Goal: Task Accomplishment & Management: Complete application form

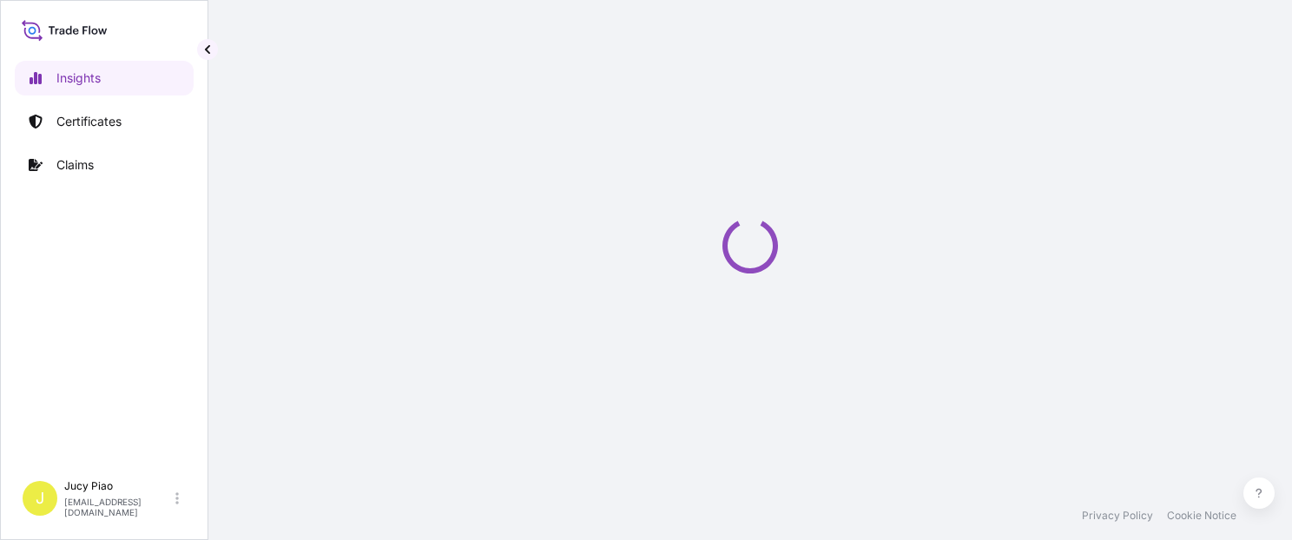
select select "2025"
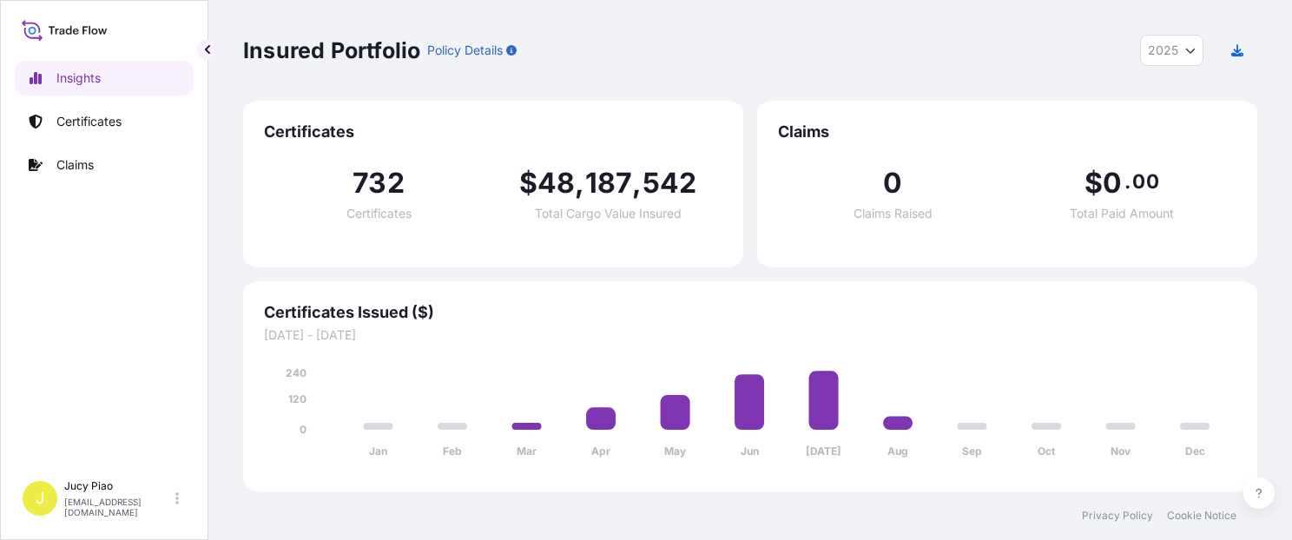
click at [117, 123] on p "Certificates" at bounding box center [88, 121] width 65 height 17
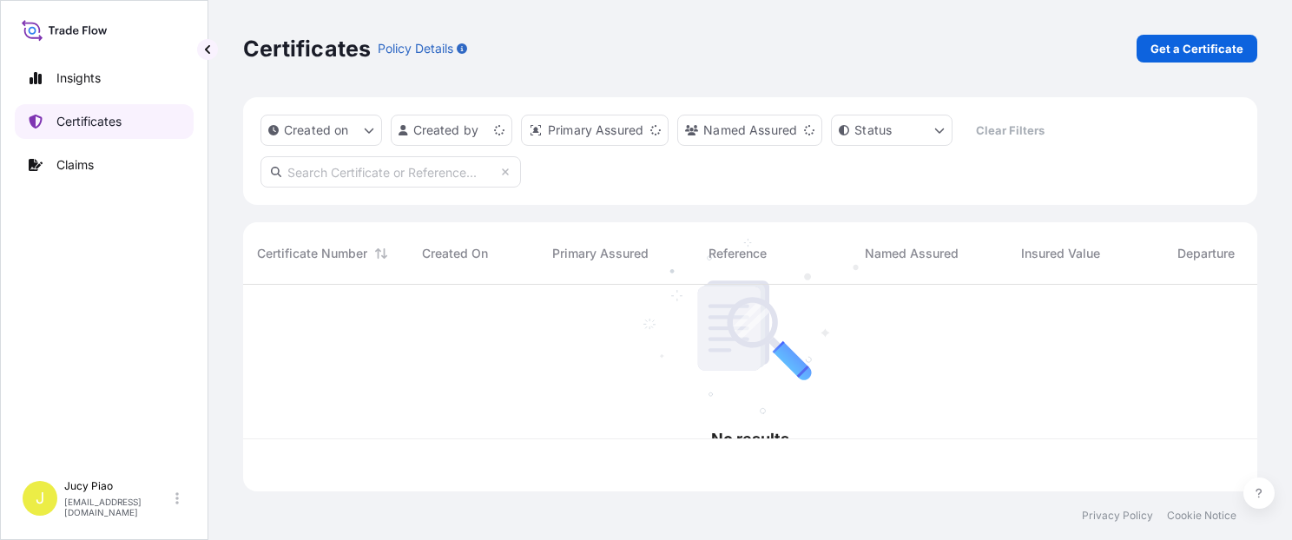
scroll to position [203, 1000]
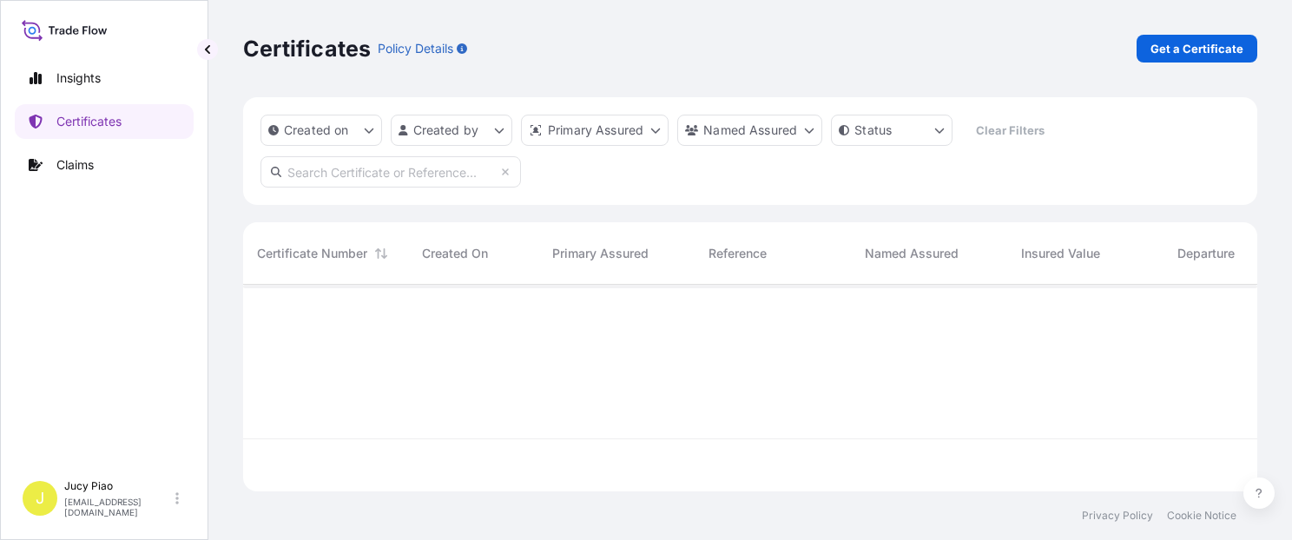
click at [758, 54] on div "Certificates Policy Details Get a Certificate" at bounding box center [750, 49] width 1014 height 28
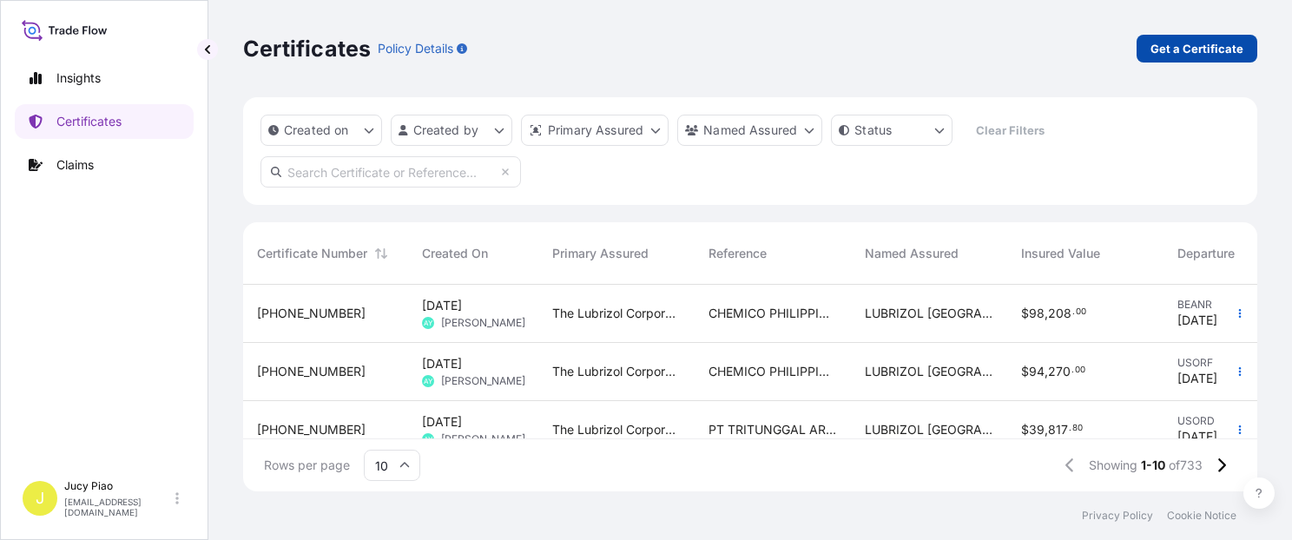
click at [1196, 46] on p "Get a Certificate" at bounding box center [1196, 48] width 93 height 17
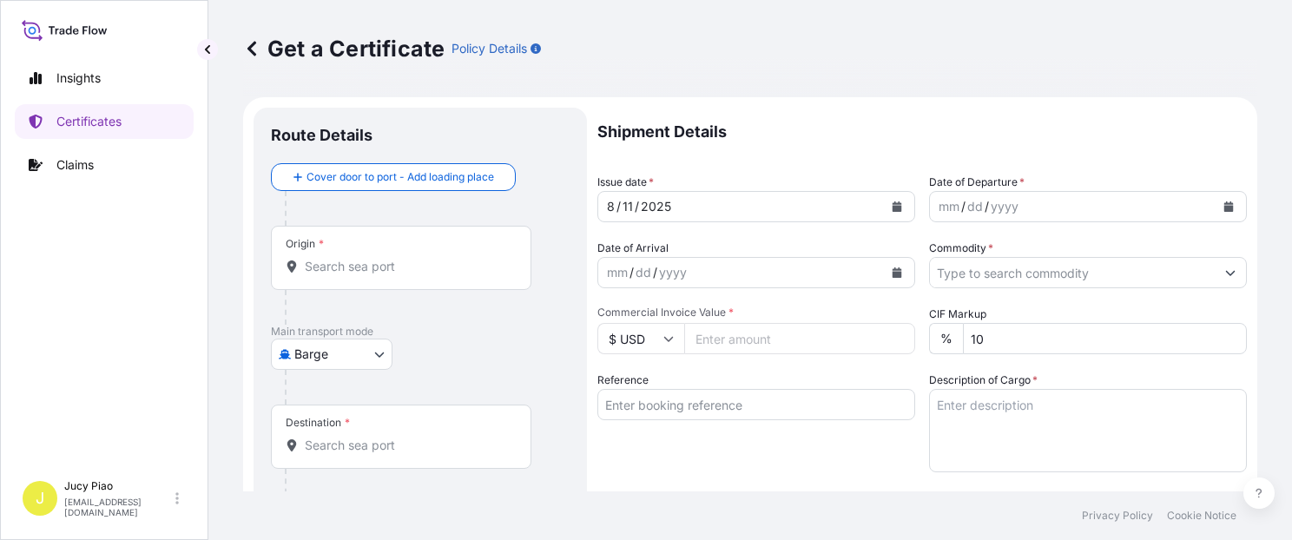
click at [358, 353] on body "Insights Certificates Claims J Jucy Piao jucy.piao@psabdp.com Get a Certificate…" at bounding box center [646, 270] width 1292 height 540
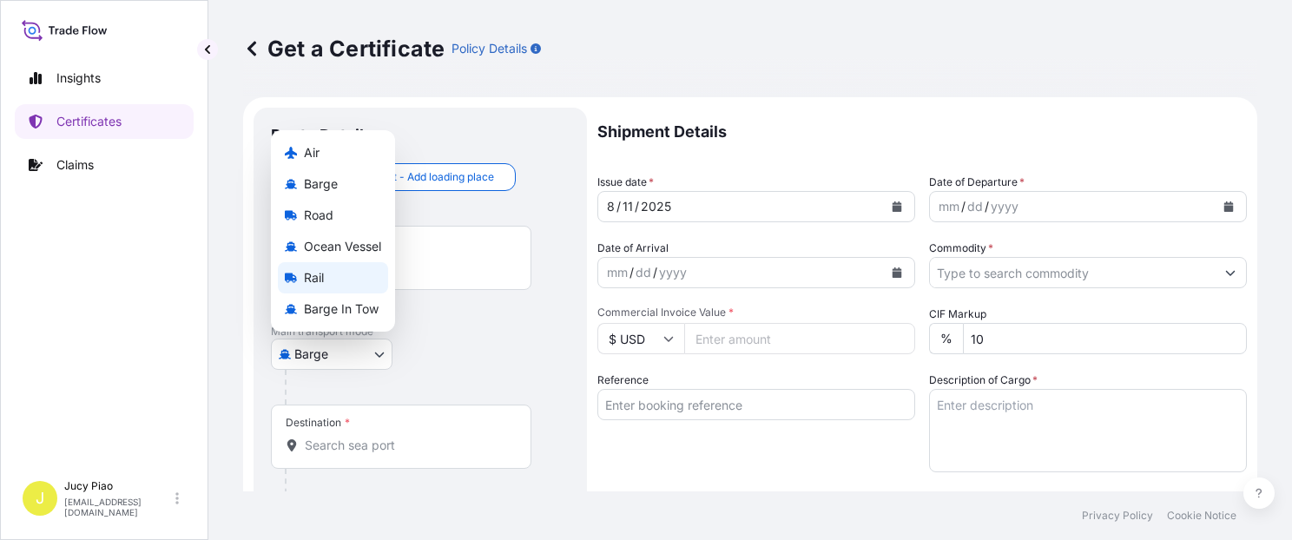
click at [363, 248] on span "Ocean Vessel" at bounding box center [342, 246] width 77 height 17
select select "Ocean Vessel"
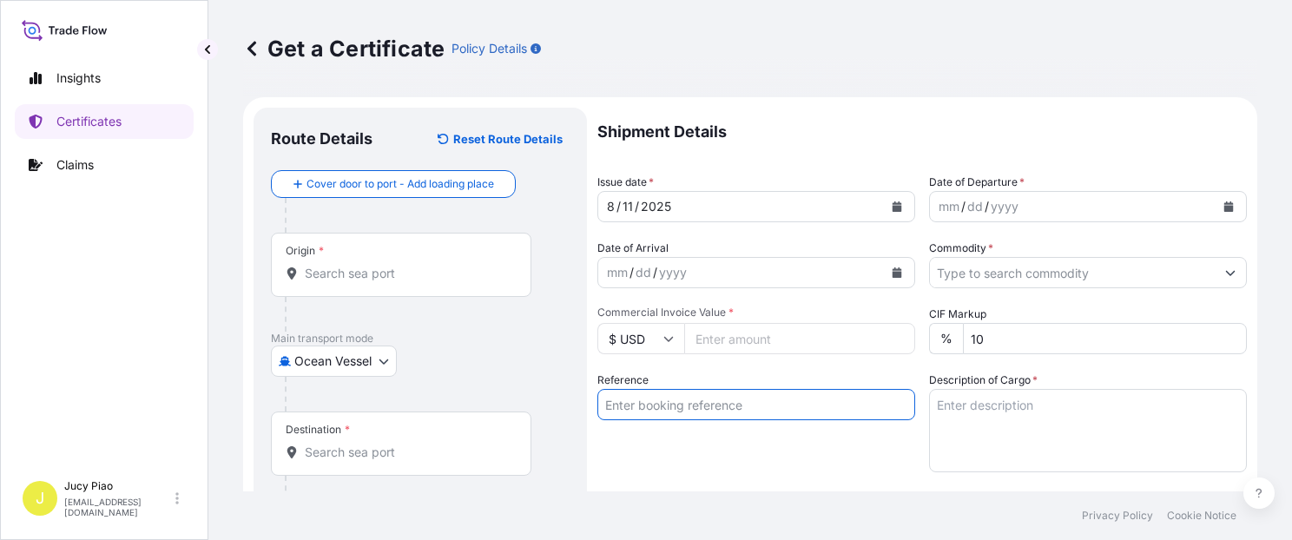
drag, startPoint x: 629, startPoint y: 391, endPoint x: 649, endPoint y: 402, distance: 22.9
click at [630, 391] on input "Reference" at bounding box center [756, 404] width 318 height 31
click at [660, 405] on input "Reference" at bounding box center [756, 404] width 318 height 31
paste input "CSHSE0430793"
type input "CSHSE0430793"
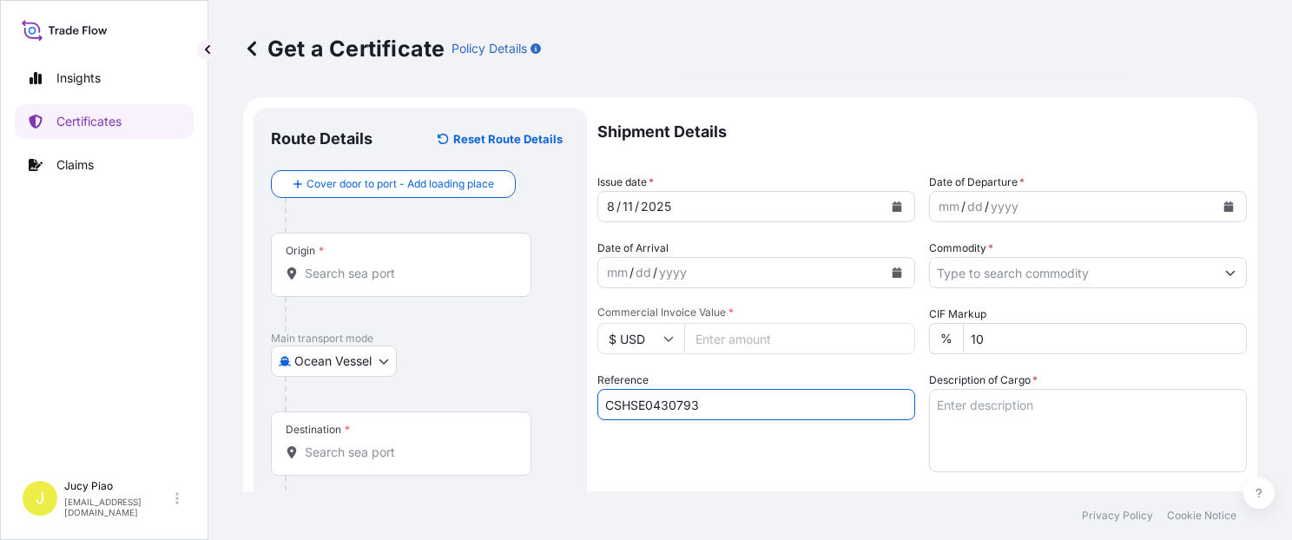
click at [671, 435] on div "Reference CSHSE0430793" at bounding box center [756, 422] width 318 height 101
click at [441, 284] on div "Origin *" at bounding box center [401, 265] width 260 height 64
click at [441, 282] on input "Origin *" at bounding box center [407, 273] width 205 height 17
paste input "SHANGHAI"
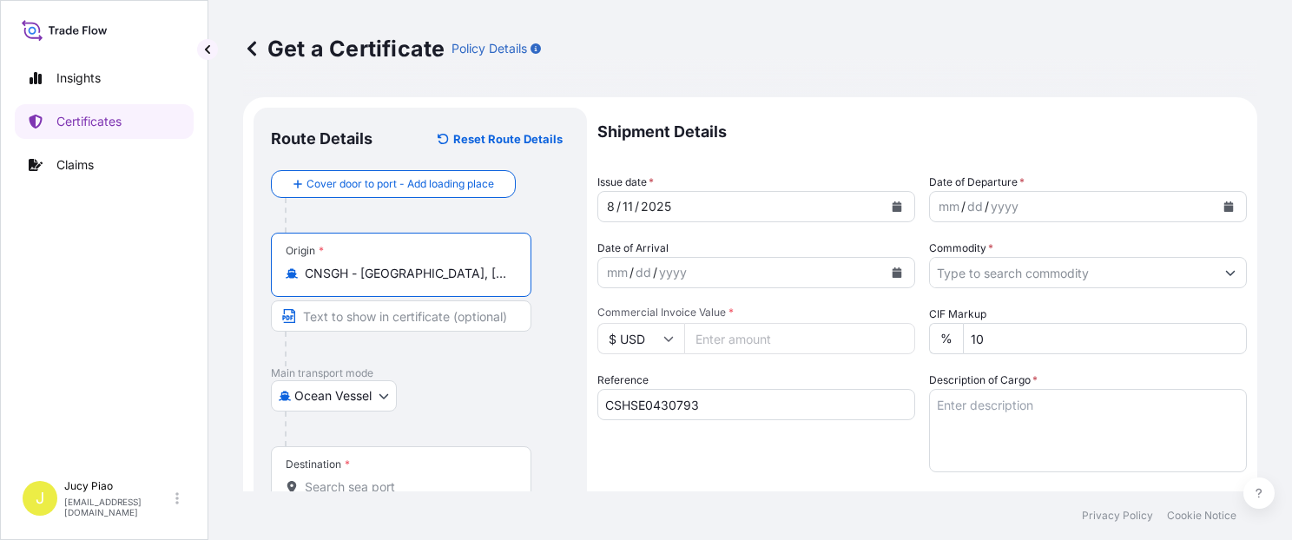
drag, startPoint x: 417, startPoint y: 267, endPoint x: 500, endPoint y: 317, distance: 96.9
click at [499, 311] on div "Origin * CNSGH - Shanghai, China" at bounding box center [420, 300] width 299 height 134
type input "CNSGH - Shanghai, China"
click at [404, 318] on input "Text to appear on certificate" at bounding box center [401, 315] width 260 height 31
paste input "Shanghai, China"
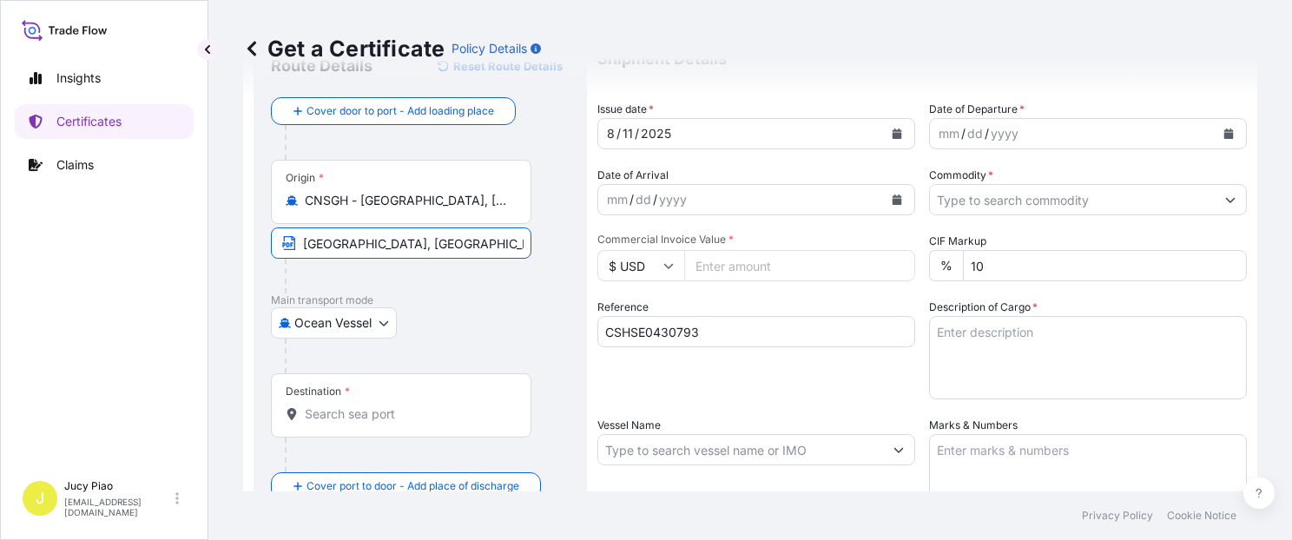
scroll to position [147, 0]
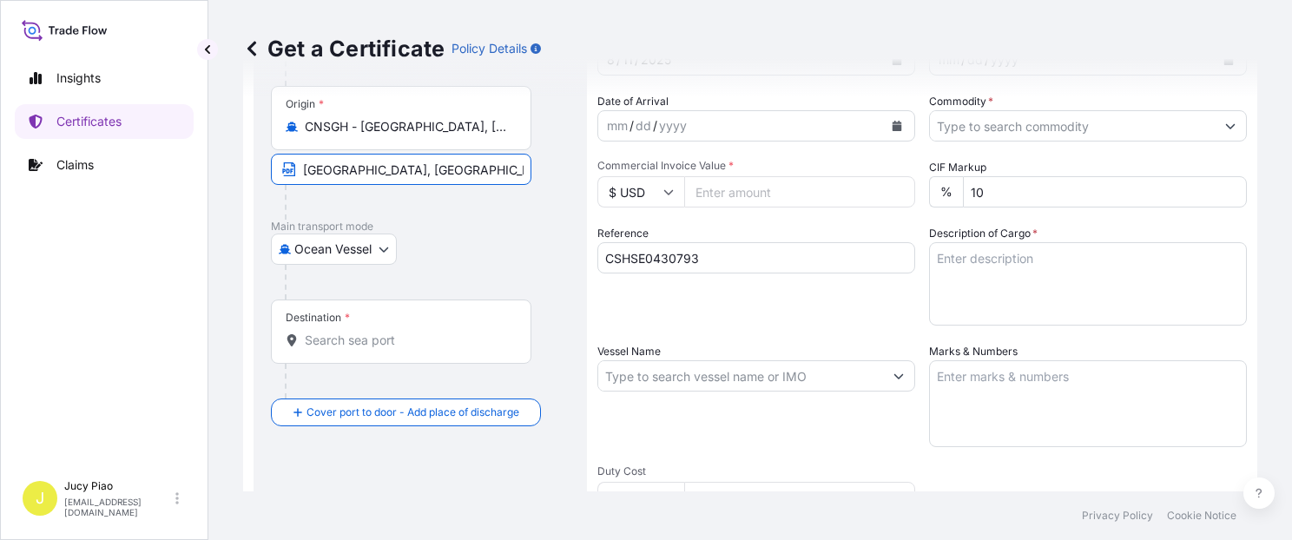
type input "Shanghai, China"
click at [368, 332] on input "Destination *" at bounding box center [407, 340] width 205 height 17
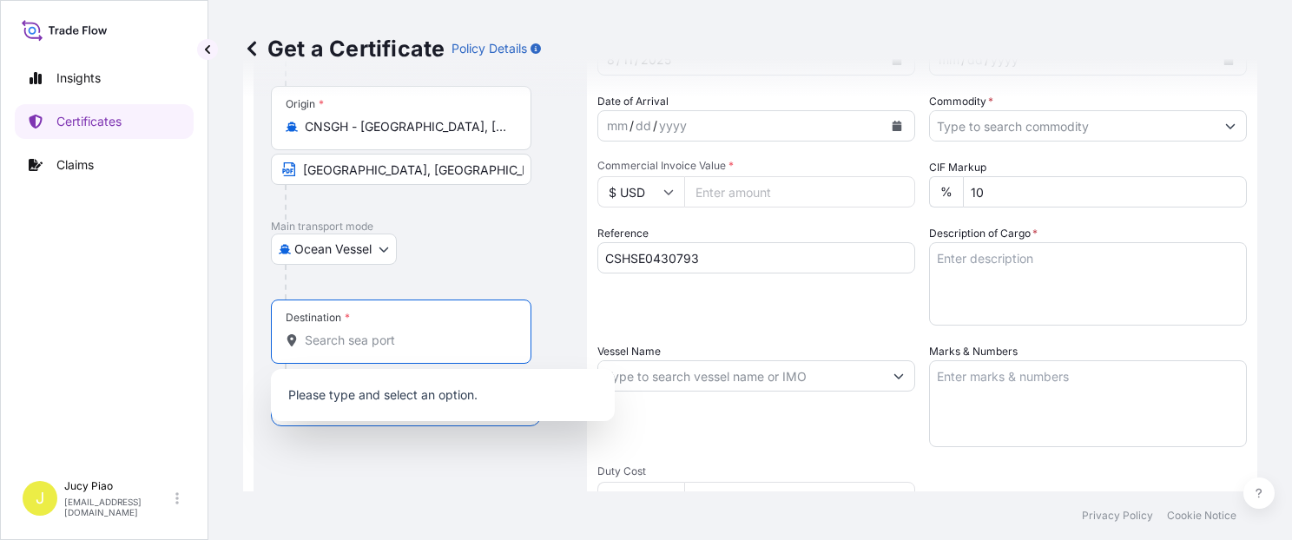
paste input "KEELUNG"
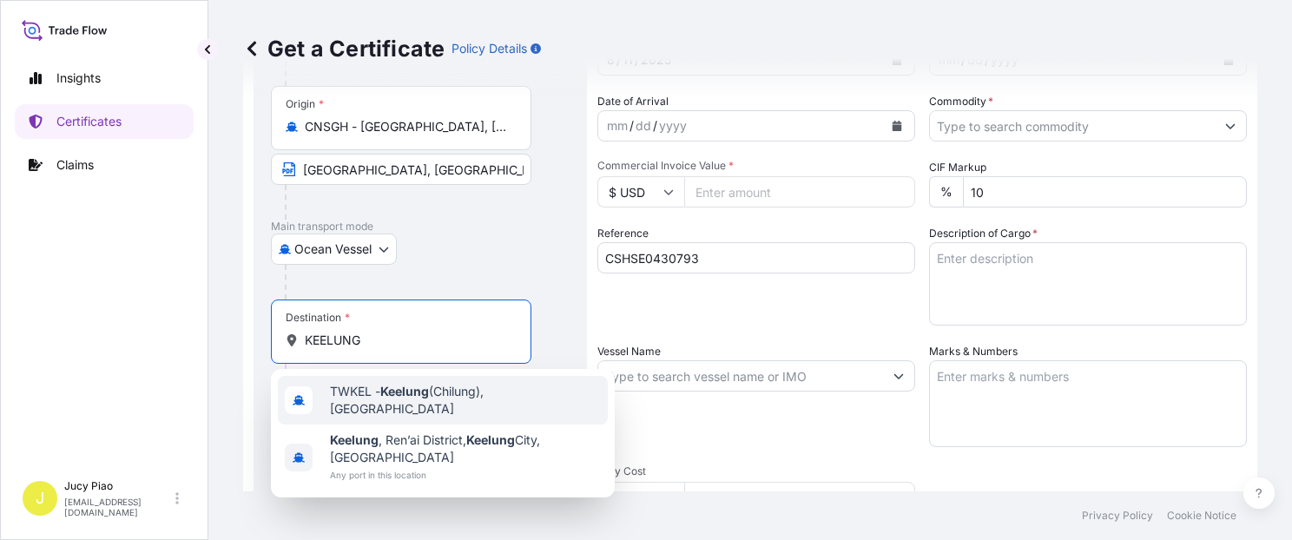
click at [422, 405] on div "TWKEL - Keelung (Chilung), Taiwan" at bounding box center [443, 400] width 330 height 49
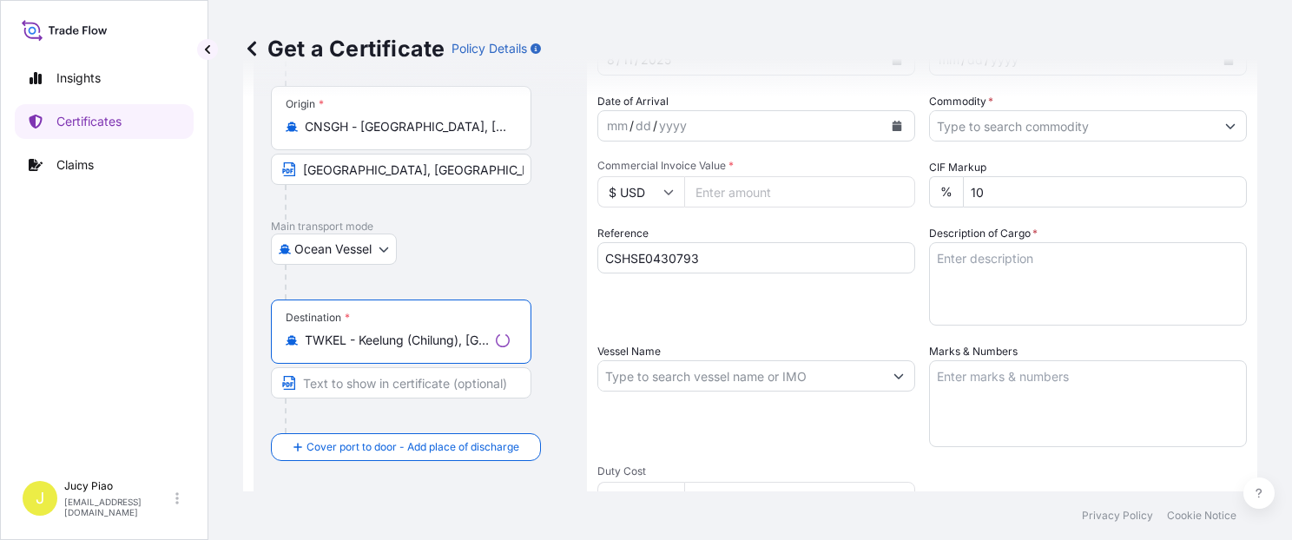
scroll to position [0, 20]
drag, startPoint x: 358, startPoint y: 342, endPoint x: 644, endPoint y: 353, distance: 286.7
click at [644, 353] on form "Route Details Reset Route Details Cover door to port - Add loading place Place …" at bounding box center [750, 399] width 1014 height 897
type input "TWKEL - Keelung (Chilung), Taiwan"
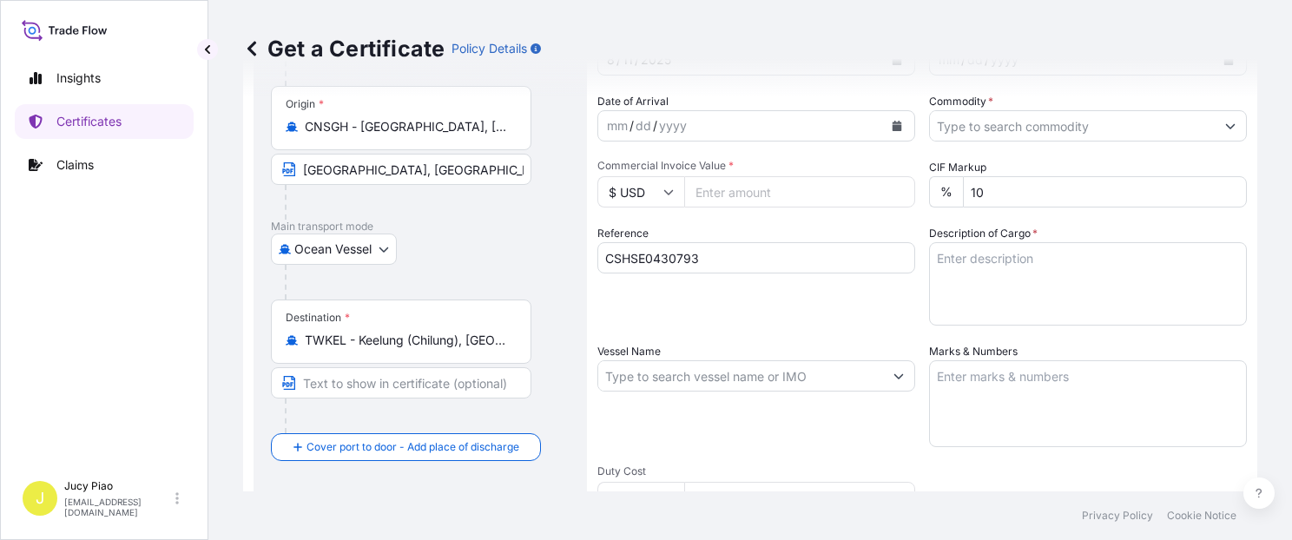
click at [378, 406] on div at bounding box center [408, 416] width 247 height 35
click at [377, 388] on input "Text to appear on certificate" at bounding box center [401, 382] width 260 height 31
paste input "Keelung (Chilung), Taiwan"
click at [405, 386] on input "Keelung (Chilung), Taiwan" at bounding box center [401, 382] width 260 height 31
type input "Keelung, Taiwan"
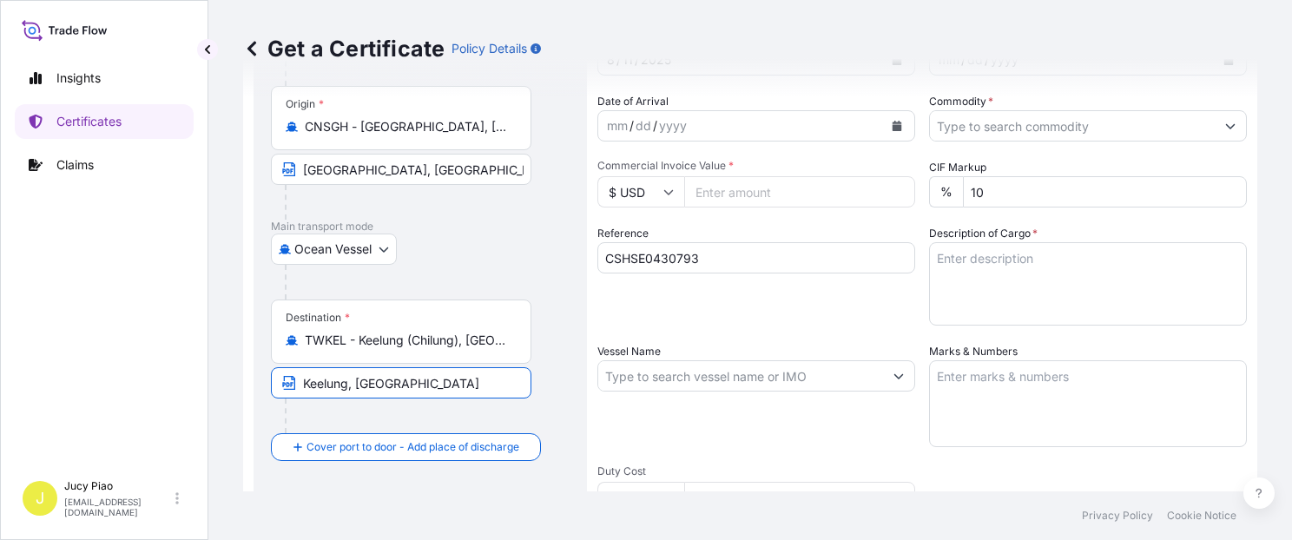
click at [708, 322] on div "Reference CSHSE0430793" at bounding box center [756, 275] width 318 height 101
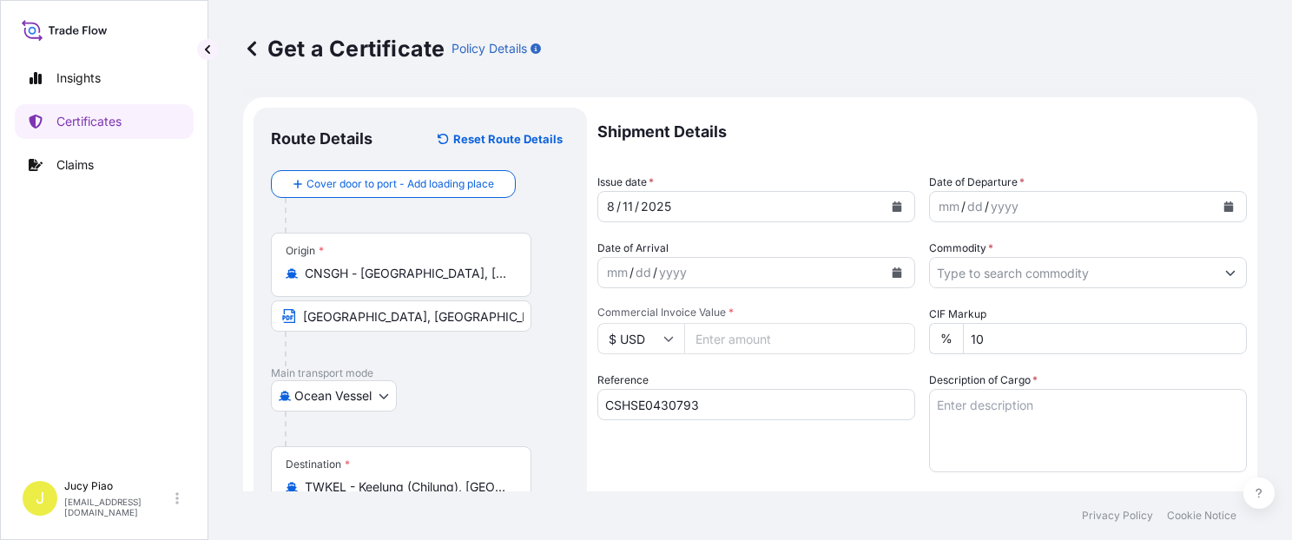
click at [625, 203] on div "11" at bounding box center [628, 206] width 14 height 21
click at [629, 200] on div "31" at bounding box center [629, 206] width 16 height 21
click at [939, 208] on div "mm" at bounding box center [949, 206] width 24 height 21
click at [969, 271] on input "Commodity *" at bounding box center [1072, 272] width 285 height 31
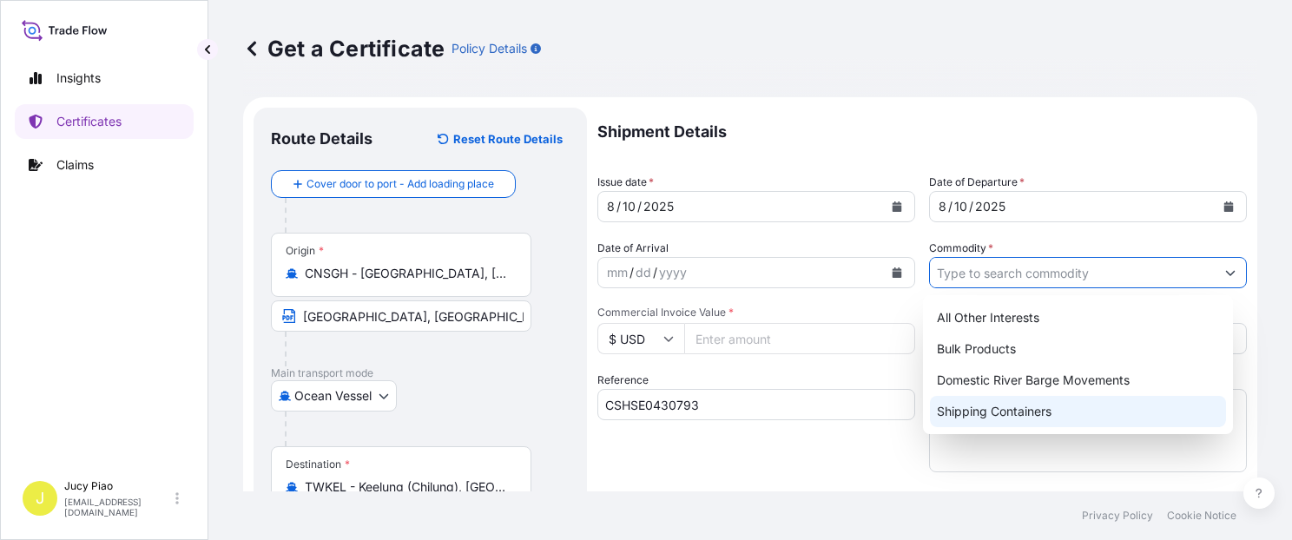
click at [1000, 411] on div "Shipping Containers" at bounding box center [1078, 411] width 296 height 31
type input "Shipping Containers"
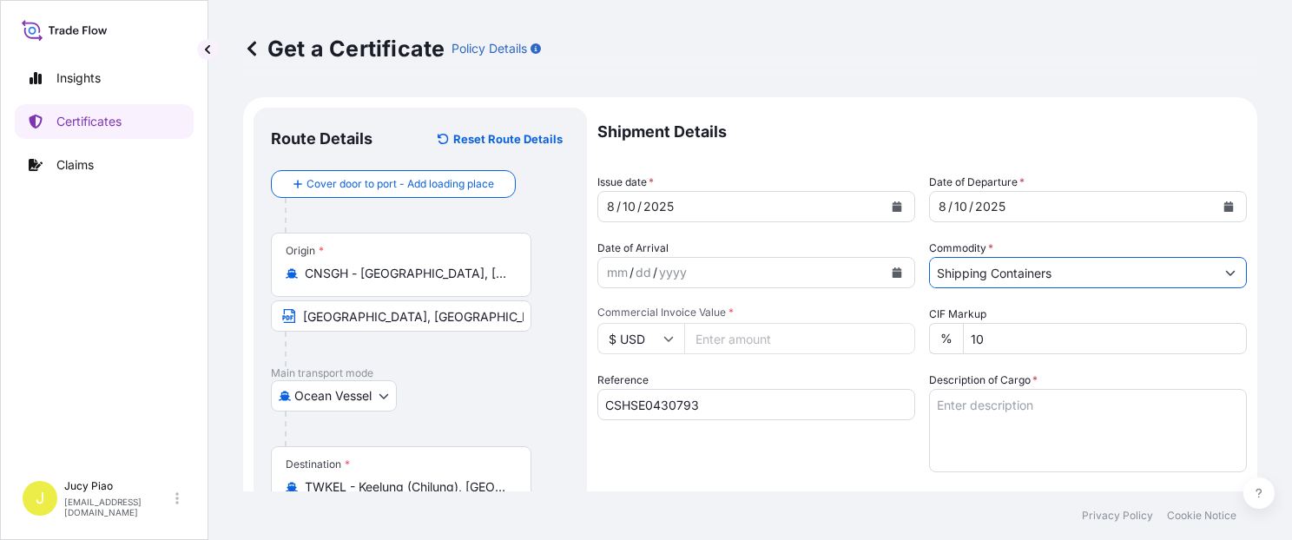
click at [764, 332] on input "Commercial Invoice Value *" at bounding box center [799, 338] width 231 height 31
type input "2947.5"
click at [778, 379] on div "Reference CSHSE0430793" at bounding box center [756, 422] width 318 height 101
click at [1071, 443] on textarea "Description of Cargo *" at bounding box center [1088, 430] width 318 height 83
paste textarea "SOLPLUS(TM) DP310, 4G FIBREBOARD BOX 1 PALLET (18 BOXES)"
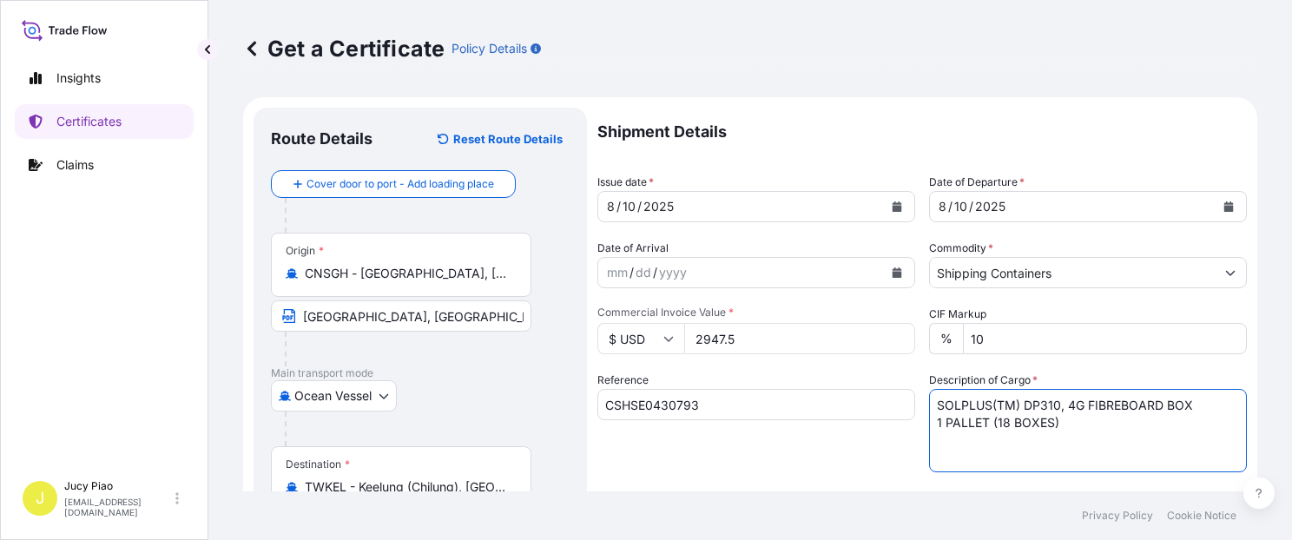
scroll to position [147, 0]
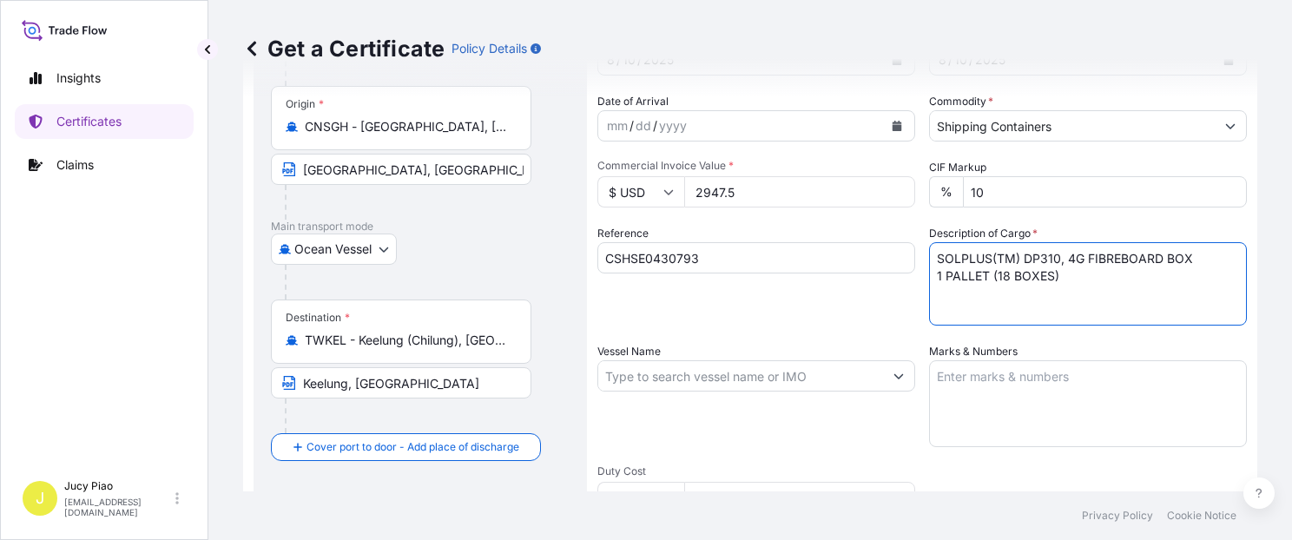
type textarea "SOLPLUS(TM) DP310, 4G FIBREBOARD BOX 1 PALLET (18 BOXES)"
click at [1038, 367] on textarea "Marks & Numbers" at bounding box center [1088, 403] width 318 height 87
paste textarea "PO:LCA250046PLU"
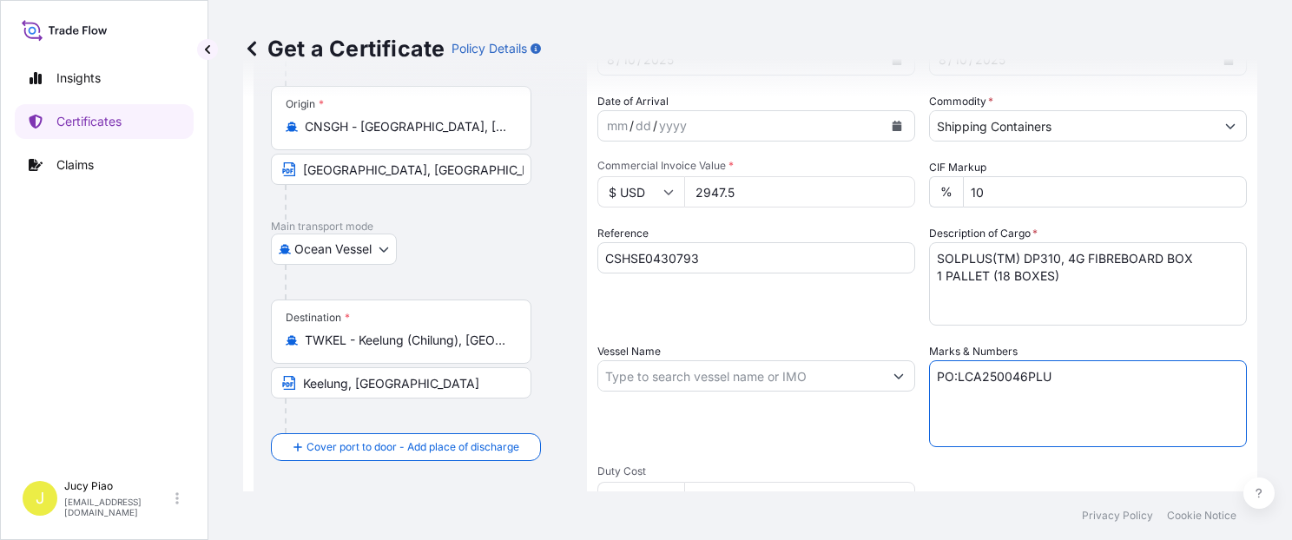
type textarea "PO:LCA250046PLU"
click at [782, 376] on input "Vessel Name" at bounding box center [740, 375] width 285 height 31
paste input "JJ STAR"
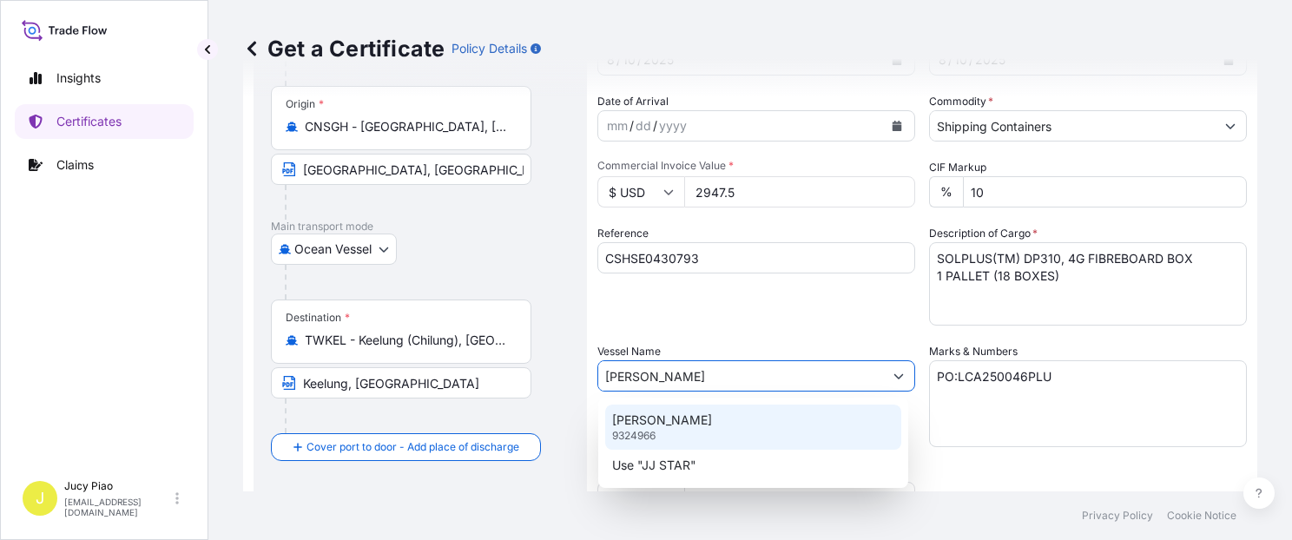
click at [735, 432] on div "JJ STAR 9324966" at bounding box center [753, 427] width 296 height 45
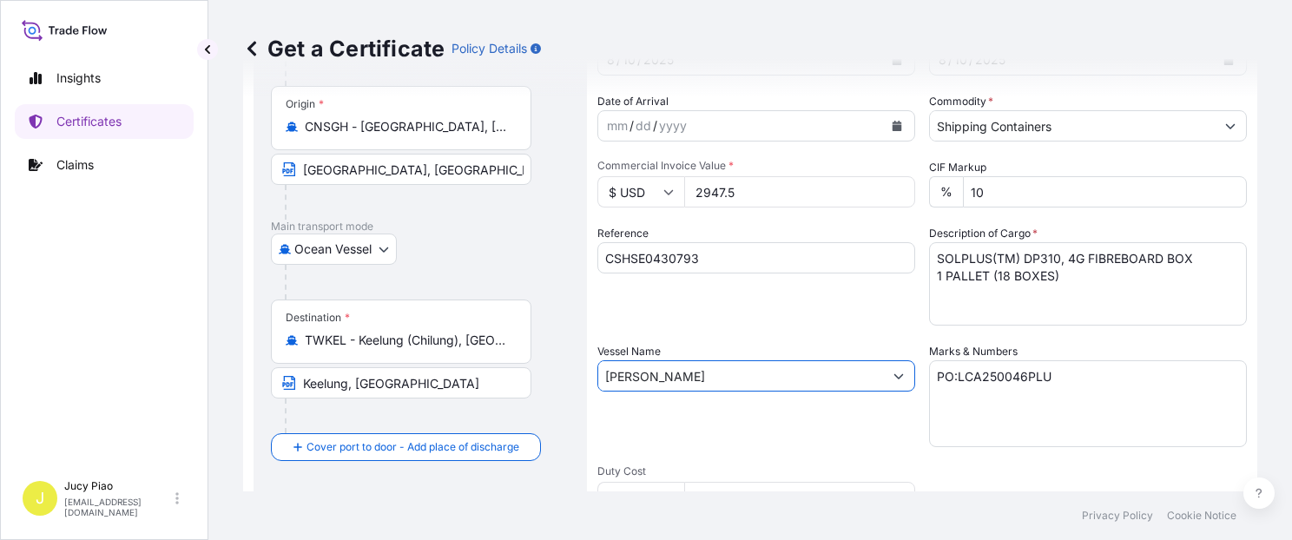
type input "JJ STAR"
click at [736, 432] on div "Vessel Name JJ STAR" at bounding box center [756, 395] width 318 height 104
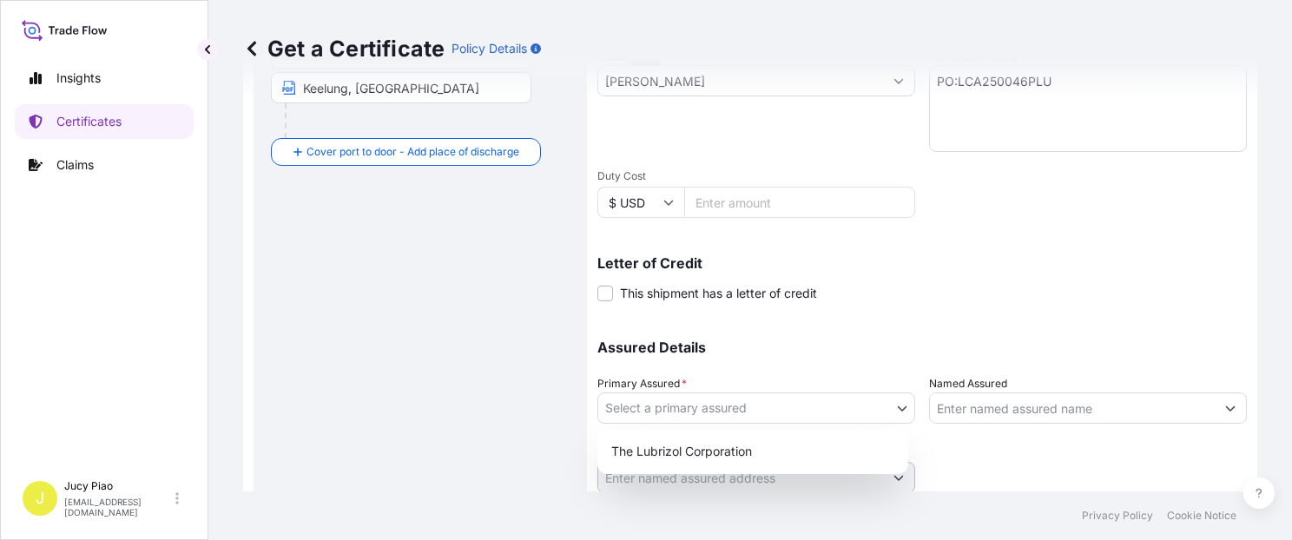
click at [725, 418] on body "0 options available. 2 options available. Insights Certificates Claims J Jucy P…" at bounding box center [646, 270] width 1292 height 540
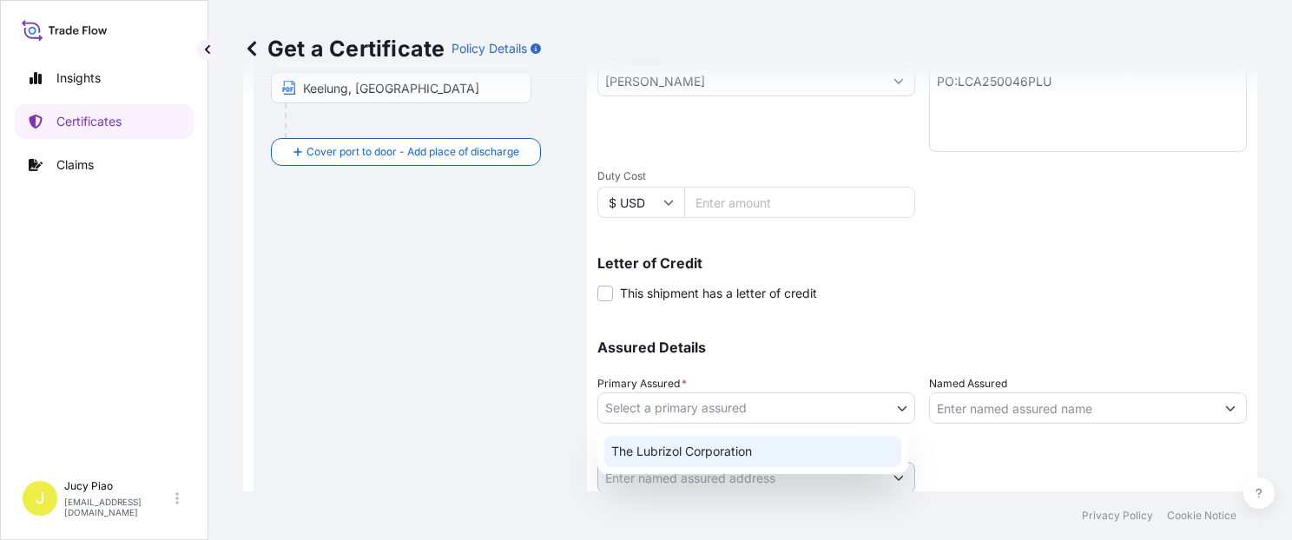
click at [698, 443] on div "The Lubrizol Corporation" at bounding box center [752, 451] width 297 height 31
select select "31566"
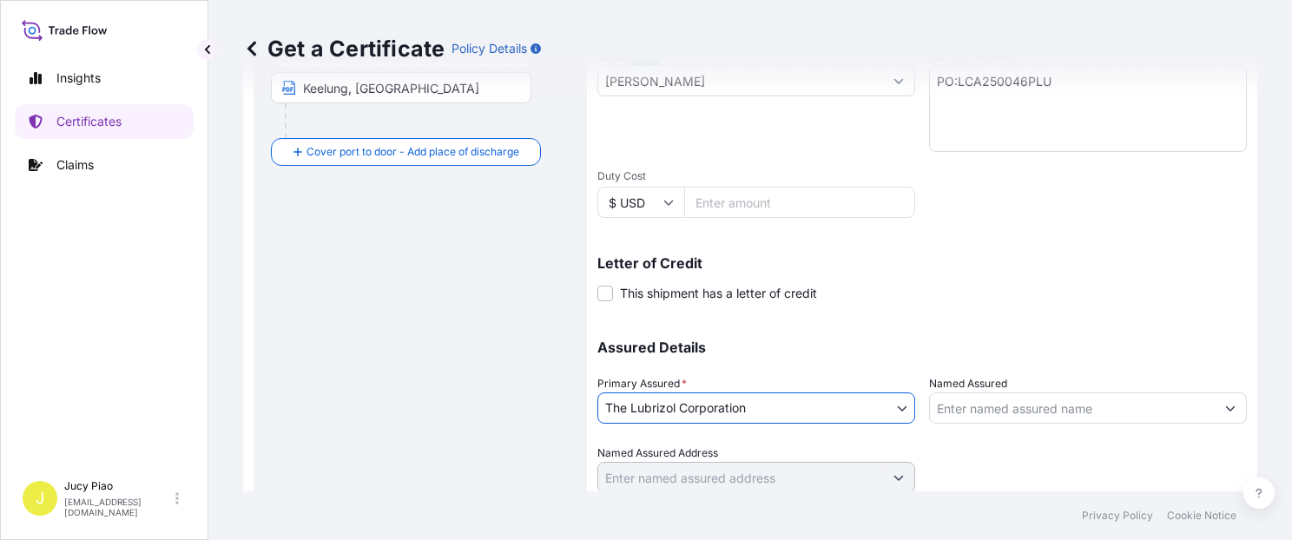
click at [982, 404] on input "Named Assured" at bounding box center [1072, 407] width 285 height 31
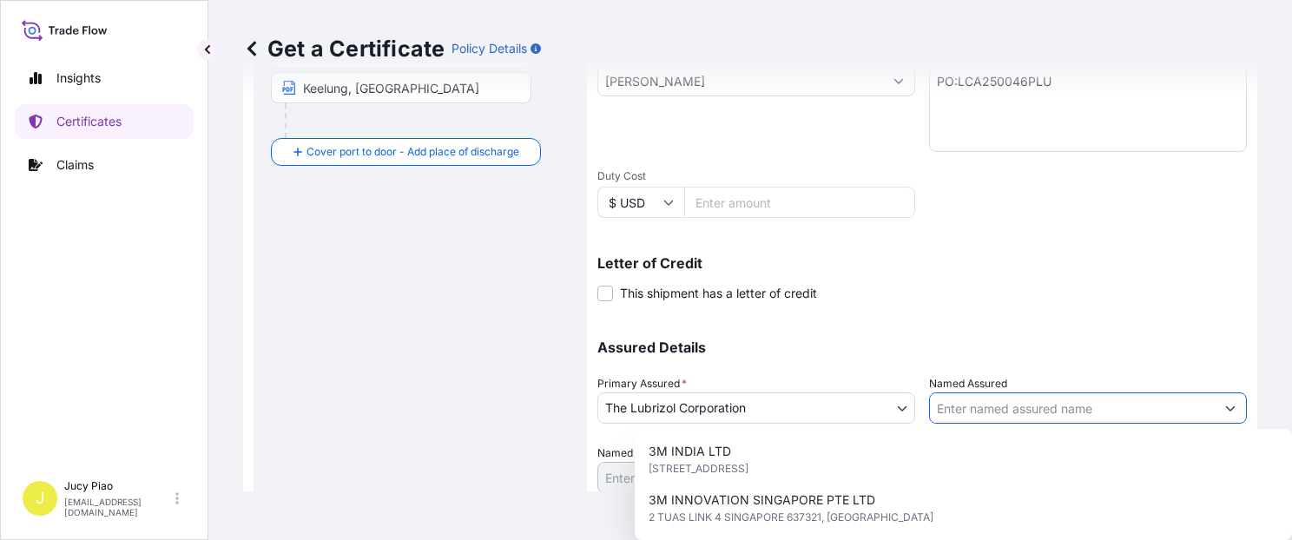
paste input "UNION CHEMICAL IND. CO., LTD."
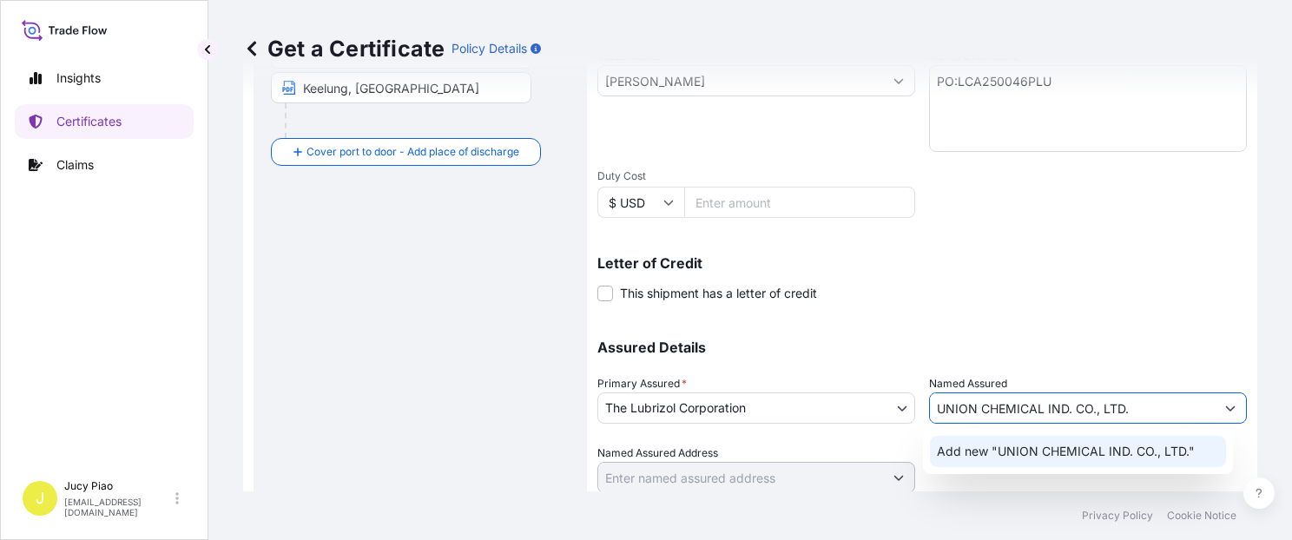
click at [1025, 457] on span "Add new "UNION CHEMICAL IND. CO., LTD."" at bounding box center [1066, 451] width 258 height 17
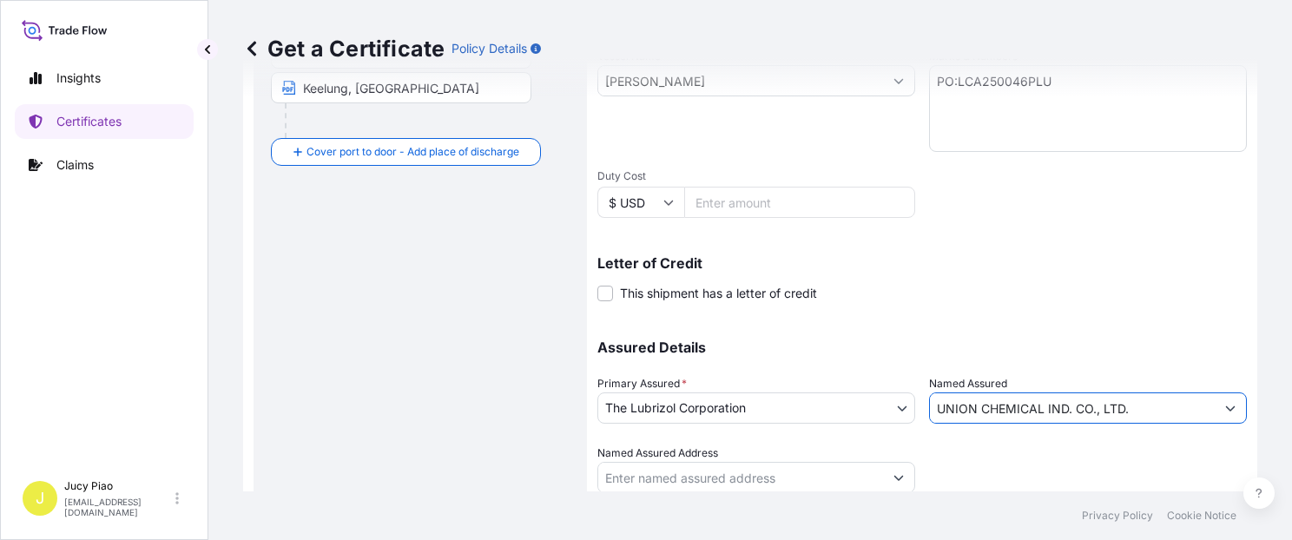
type input "UNION CHEMICAL IND. CO., LTD."
click at [1113, 484] on div at bounding box center [1088, 469] width 318 height 49
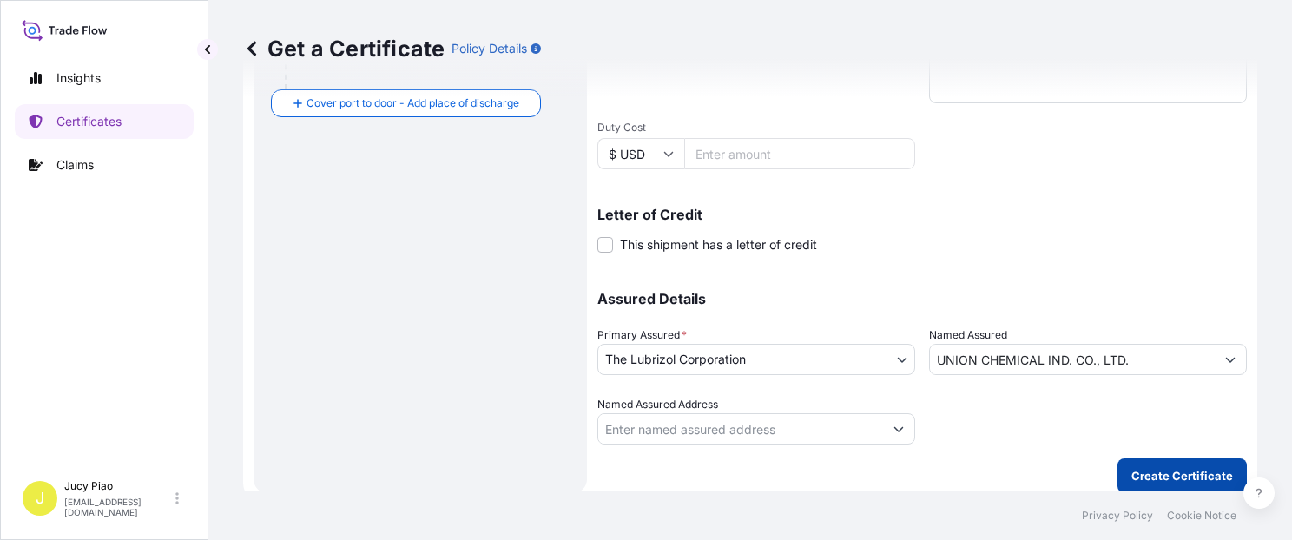
click at [1135, 486] on button "Create Certificate" at bounding box center [1181, 475] width 129 height 35
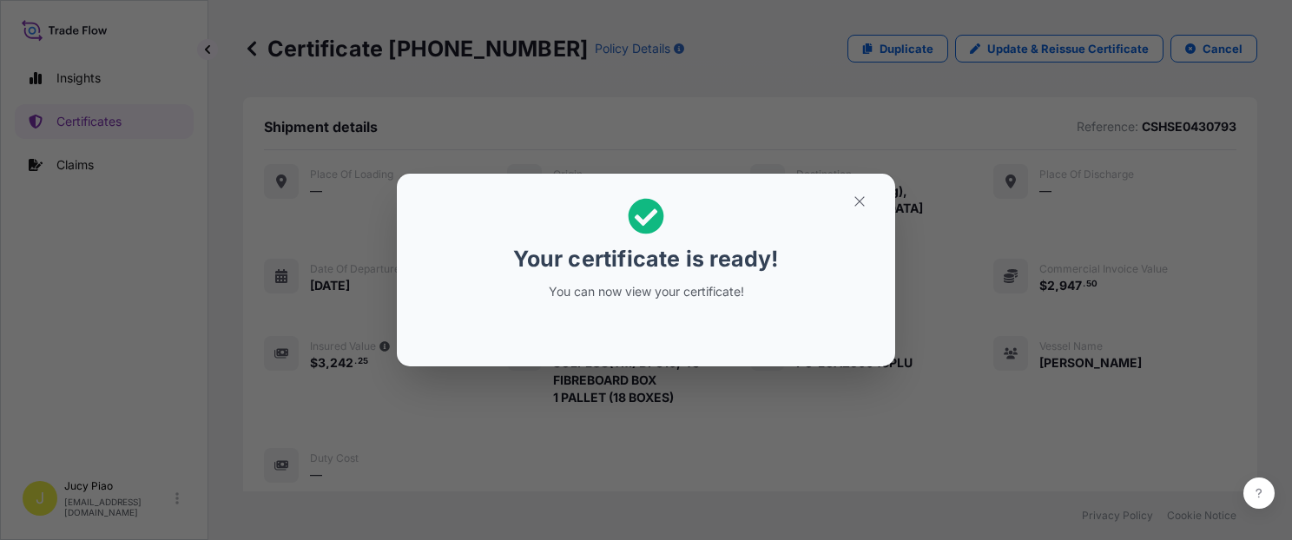
click at [861, 198] on icon "button" at bounding box center [860, 202] width 16 height 16
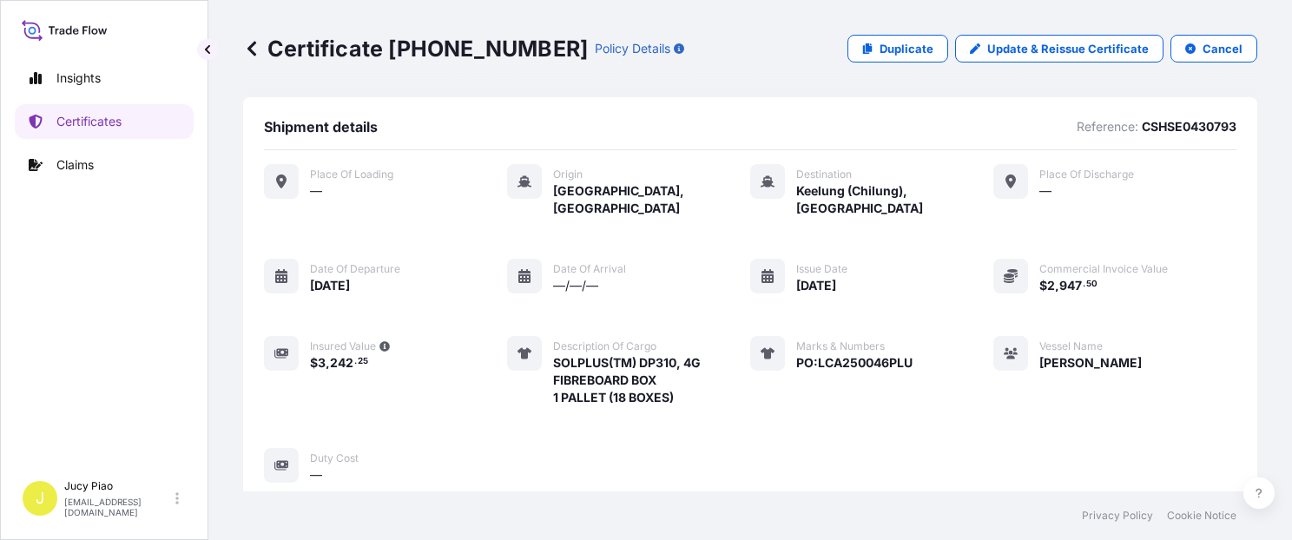
scroll to position [585, 0]
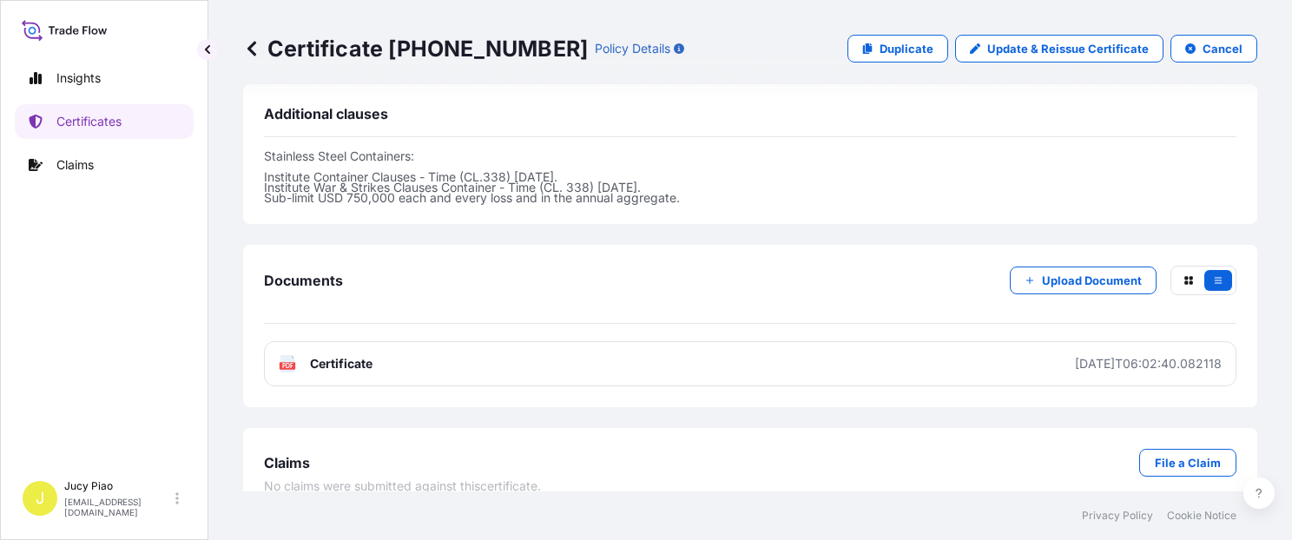
click at [853, 349] on link "PDF Certificate 2025-08-11T06:02:40.082118" at bounding box center [750, 363] width 972 height 45
